Goal: Task Accomplishment & Management: Use online tool/utility

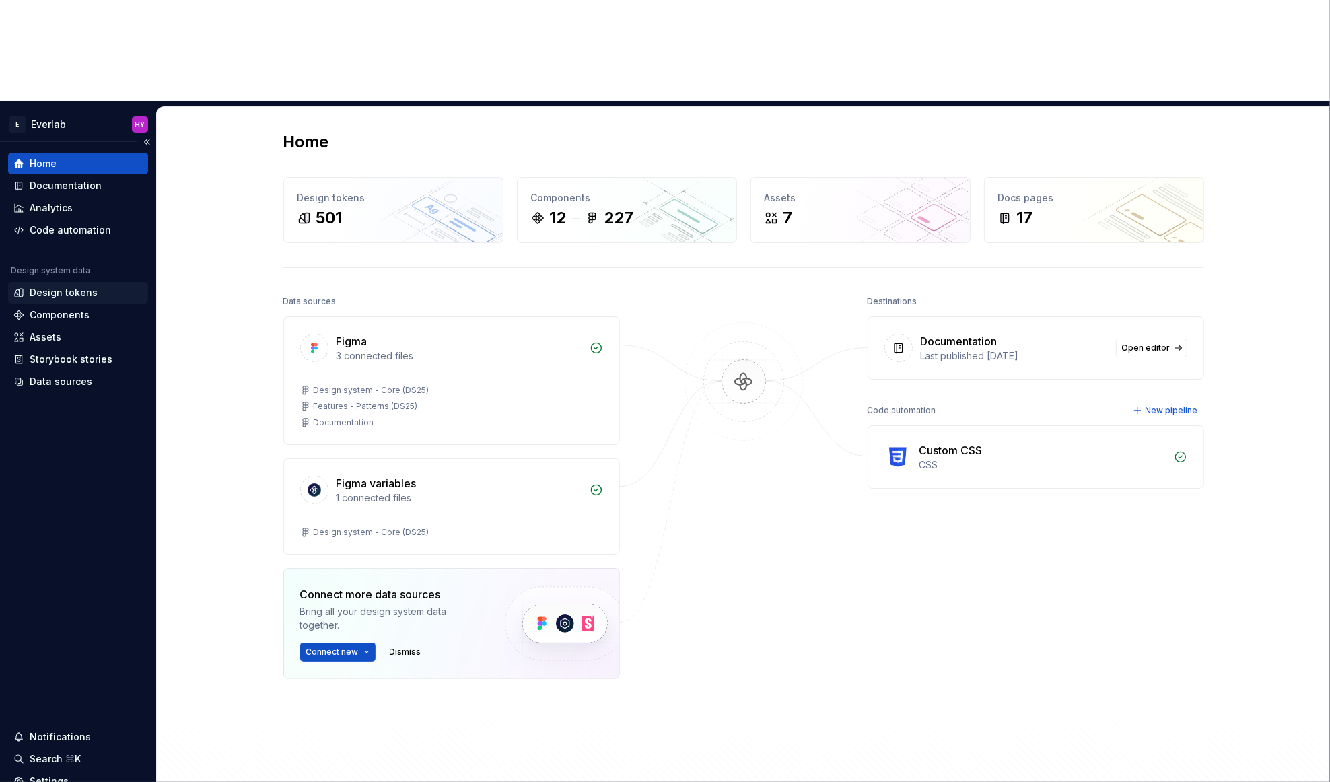
click at [88, 286] on div "Design tokens" at bounding box center [64, 292] width 68 height 13
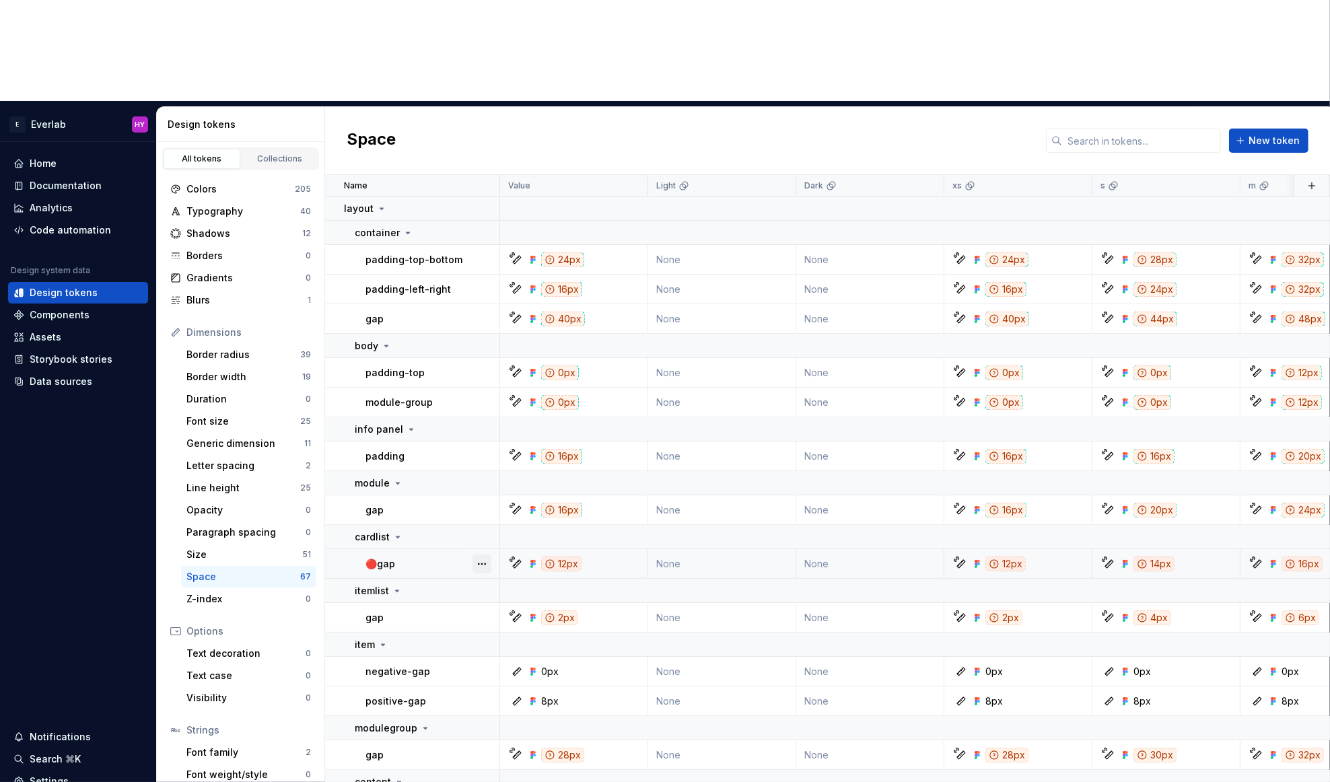
click at [491, 555] on button "button" at bounding box center [482, 564] width 19 height 19
click at [409, 457] on html "E Everlab HY Home Documentation Analytics Code automation Design system data De…" at bounding box center [665, 391] width 1330 height 782
click at [1107, 129] on input "text" at bounding box center [1141, 141] width 159 height 24
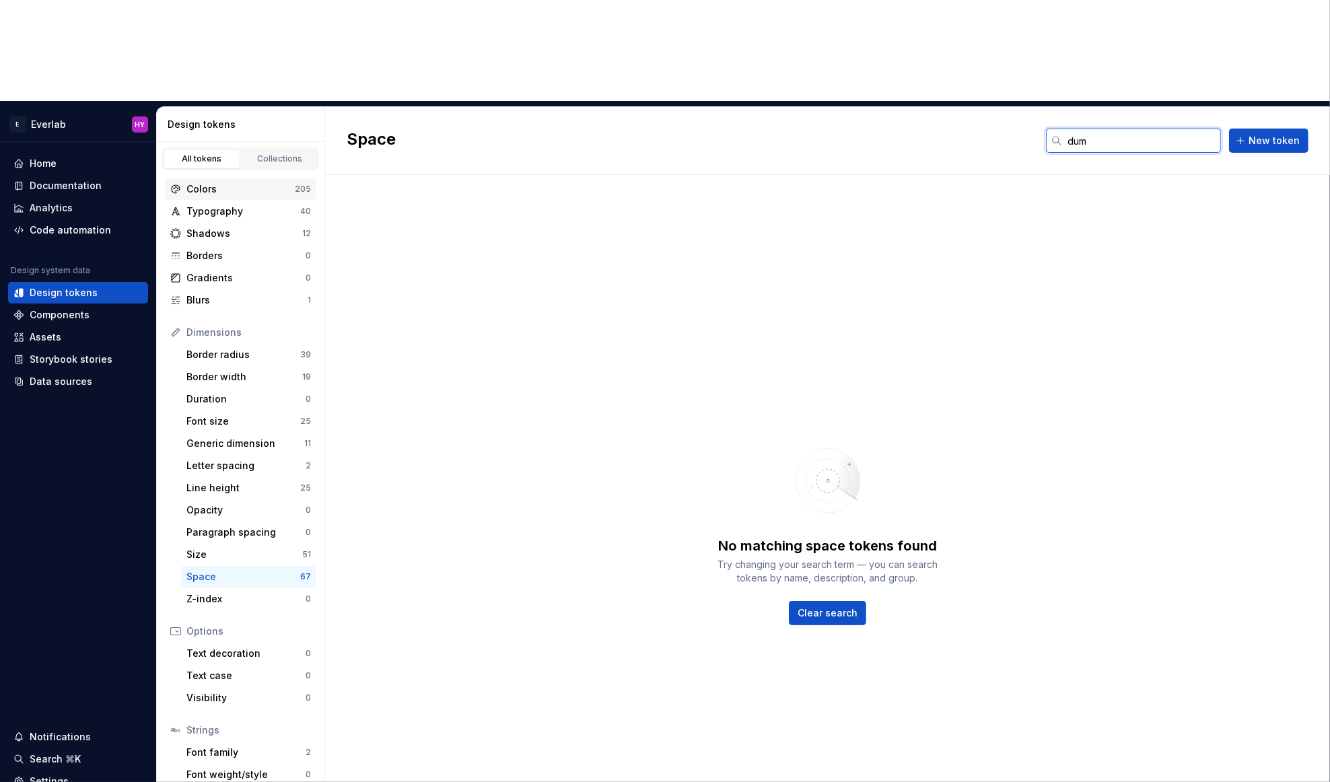
type input "dum"
click at [258, 182] on div "Colors" at bounding box center [240, 188] width 108 height 13
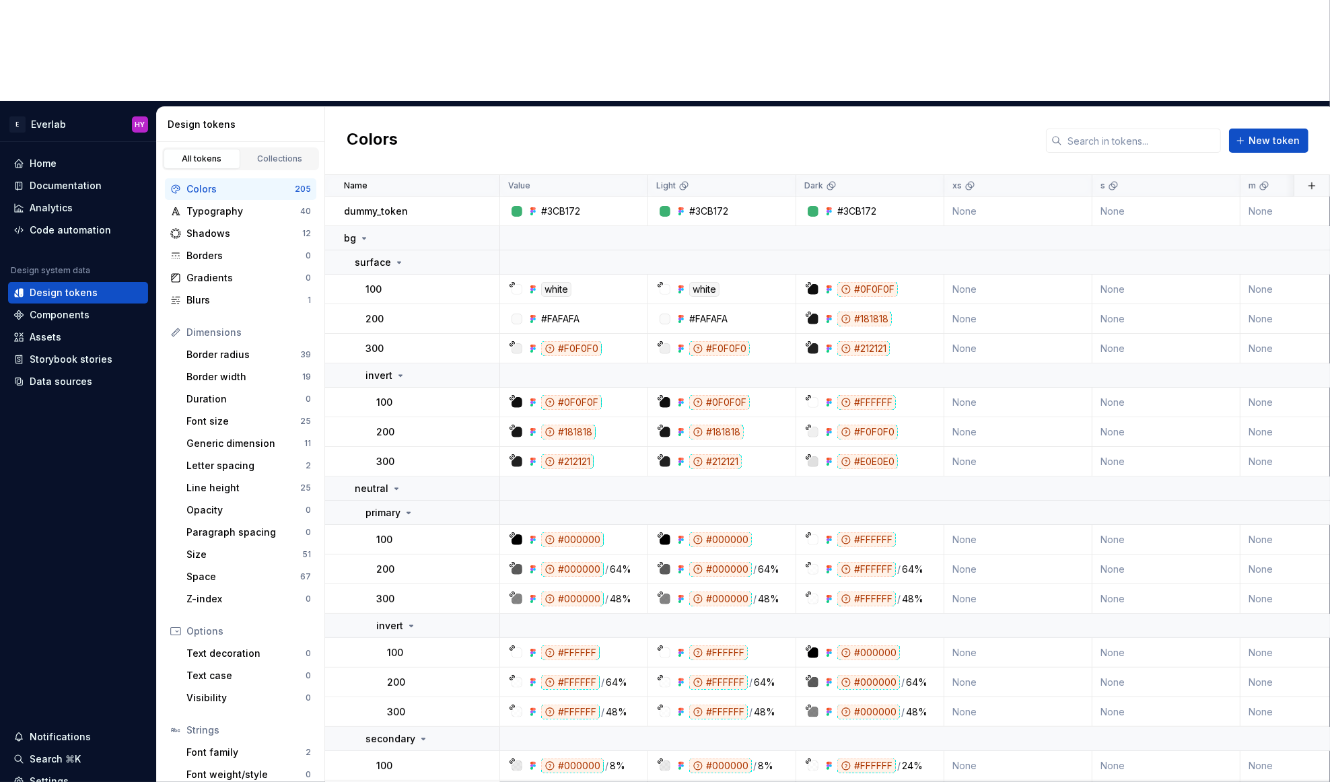
click at [259, 182] on div "Colors" at bounding box center [240, 188] width 108 height 13
click at [1121, 129] on input "text" at bounding box center [1141, 141] width 159 height 24
click at [437, 205] on div "dummy_token" at bounding box center [421, 211] width 155 height 13
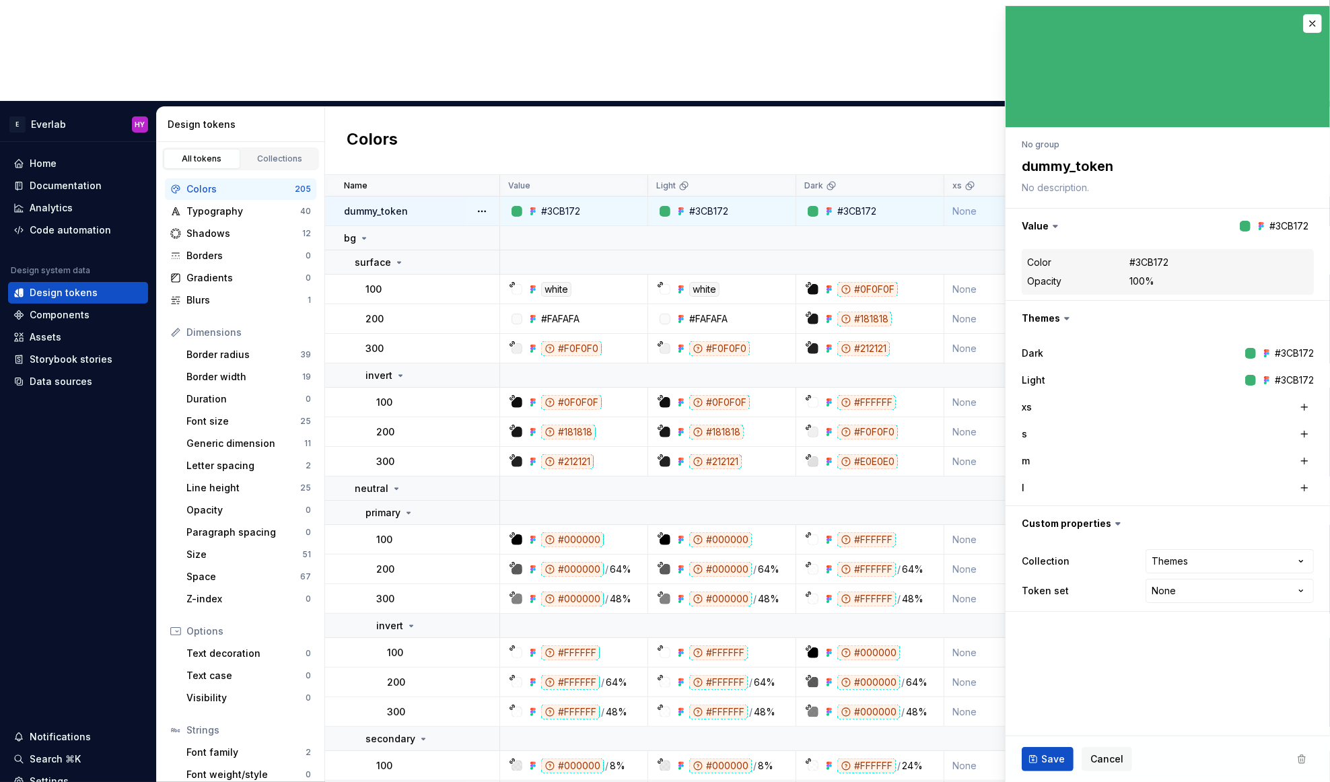
type textarea "*"
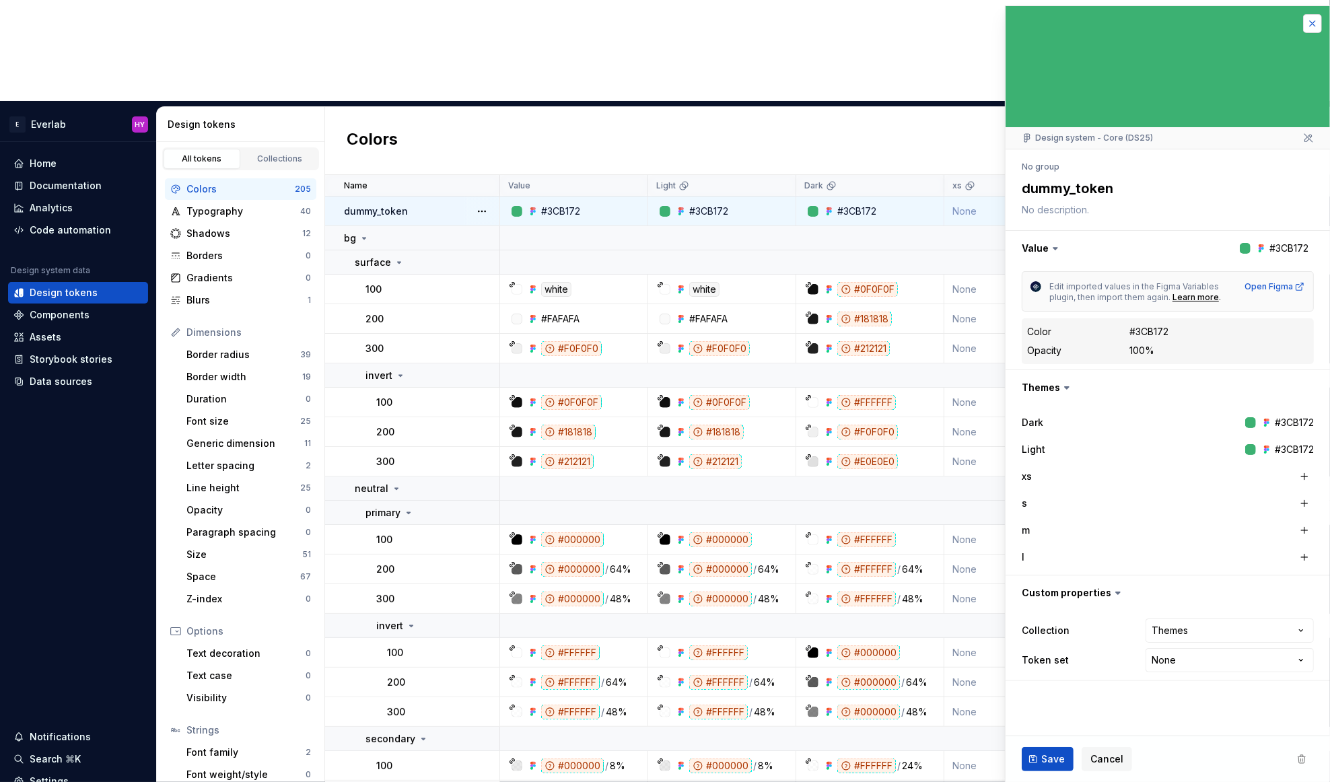
click at [1308, 20] on button "button" at bounding box center [1312, 23] width 19 height 19
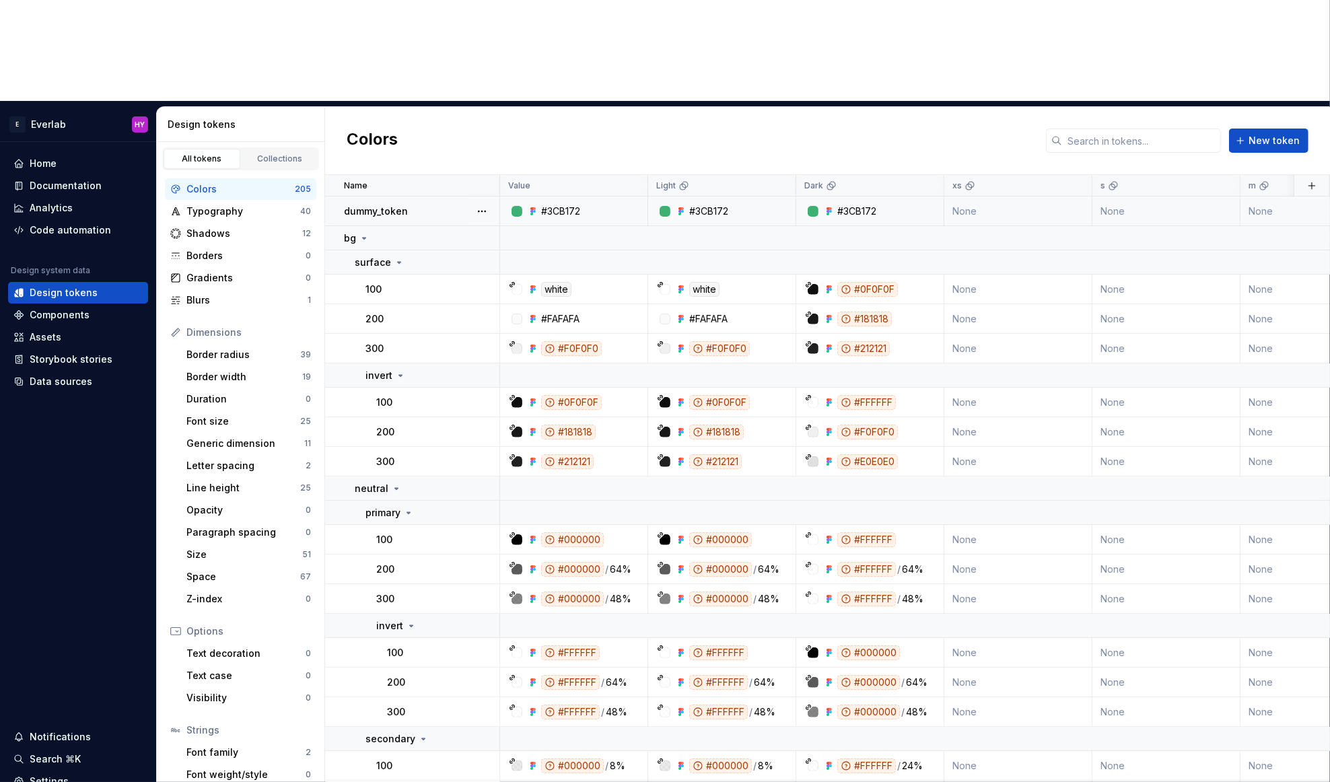
click at [1309, 107] on div "Colors New token" at bounding box center [827, 141] width 1005 height 68
click at [87, 224] on div "Code automation" at bounding box center [70, 230] width 81 height 13
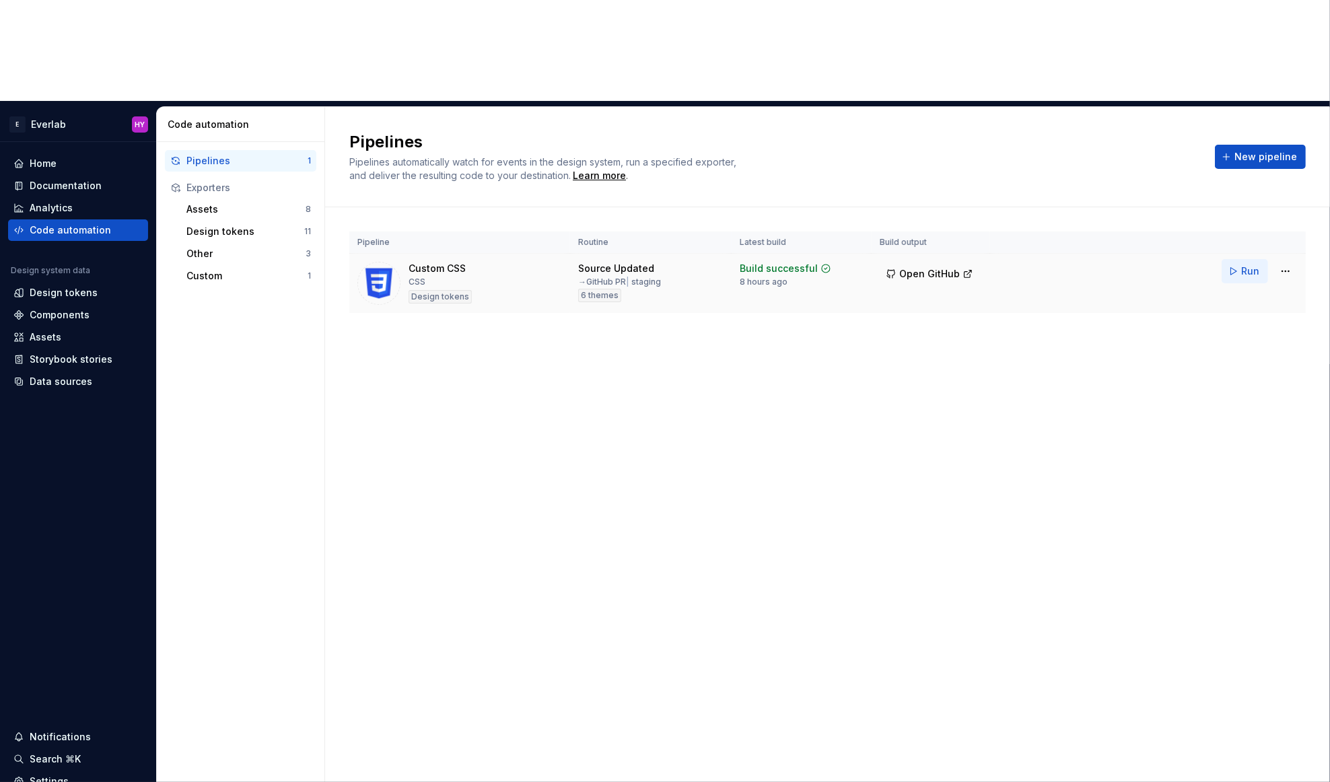
click at [1241, 259] on button "Run" at bounding box center [1245, 271] width 46 height 24
click at [1243, 259] on div "Run" at bounding box center [1260, 271] width 76 height 24
